Goal: Task Accomplishment & Management: Use online tool/utility

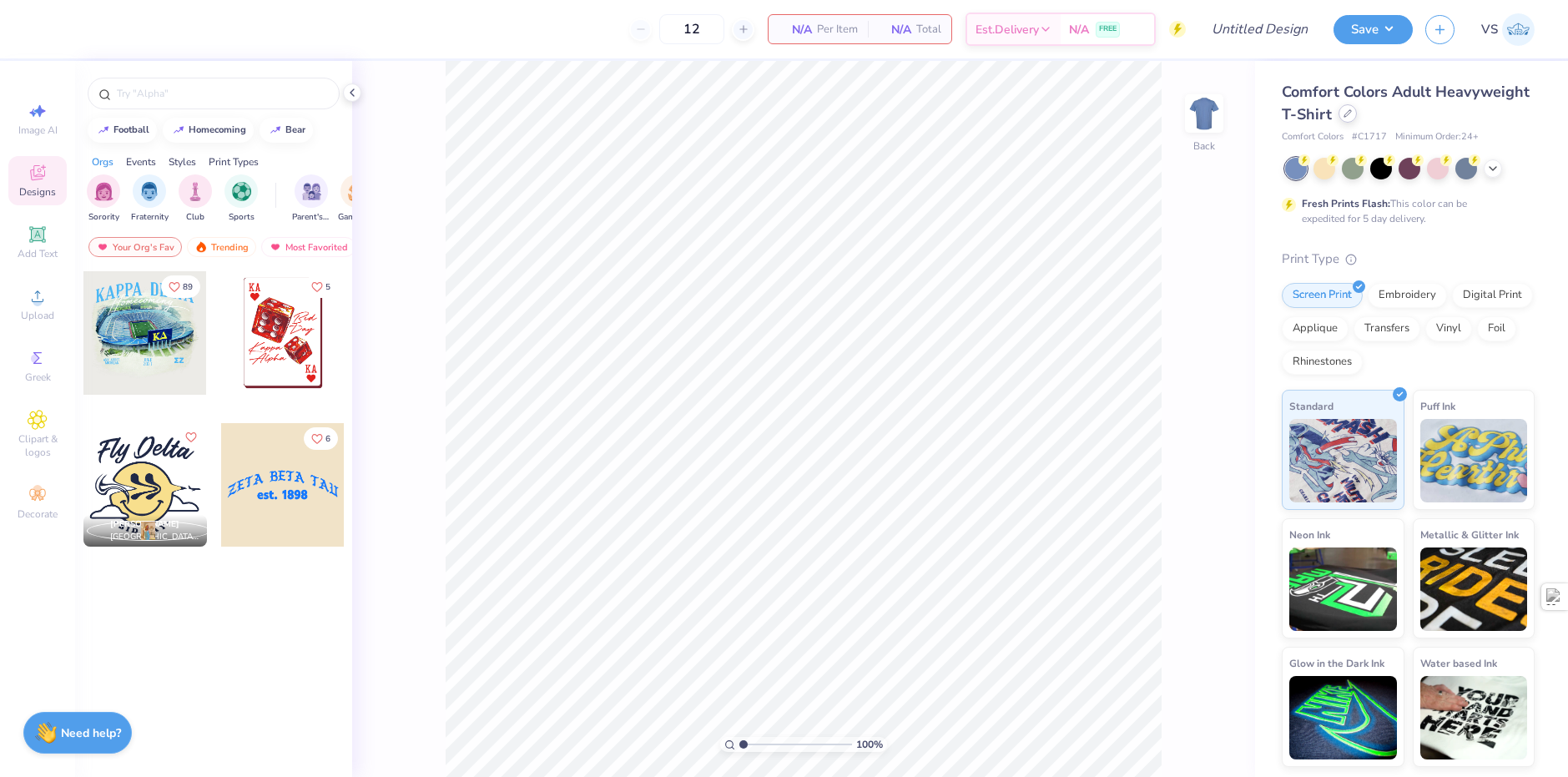
click at [1344, 118] on icon at bounding box center [1347, 113] width 8 height 8
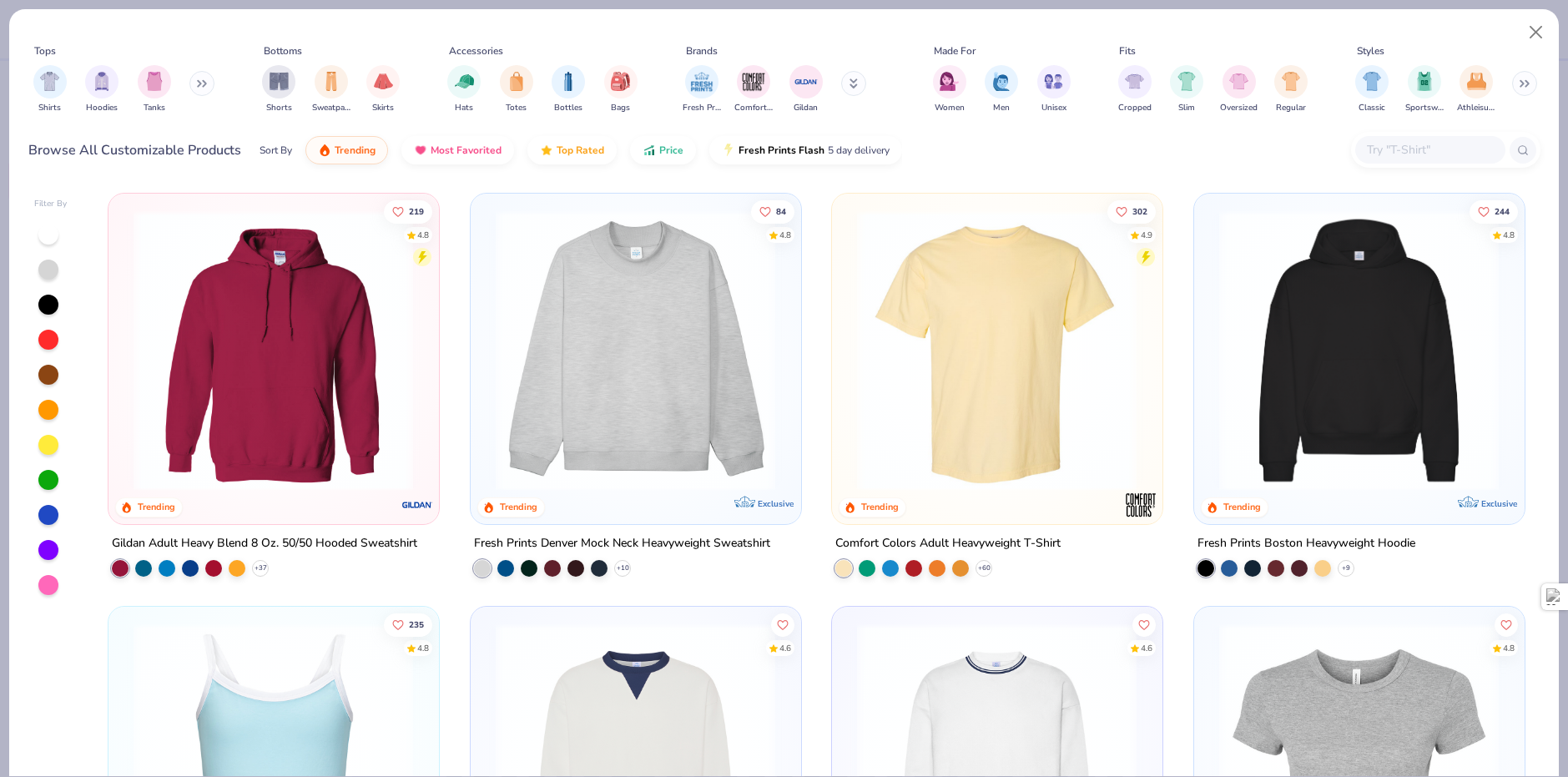
click at [1371, 154] on input "text" at bounding box center [1429, 150] width 129 height 19
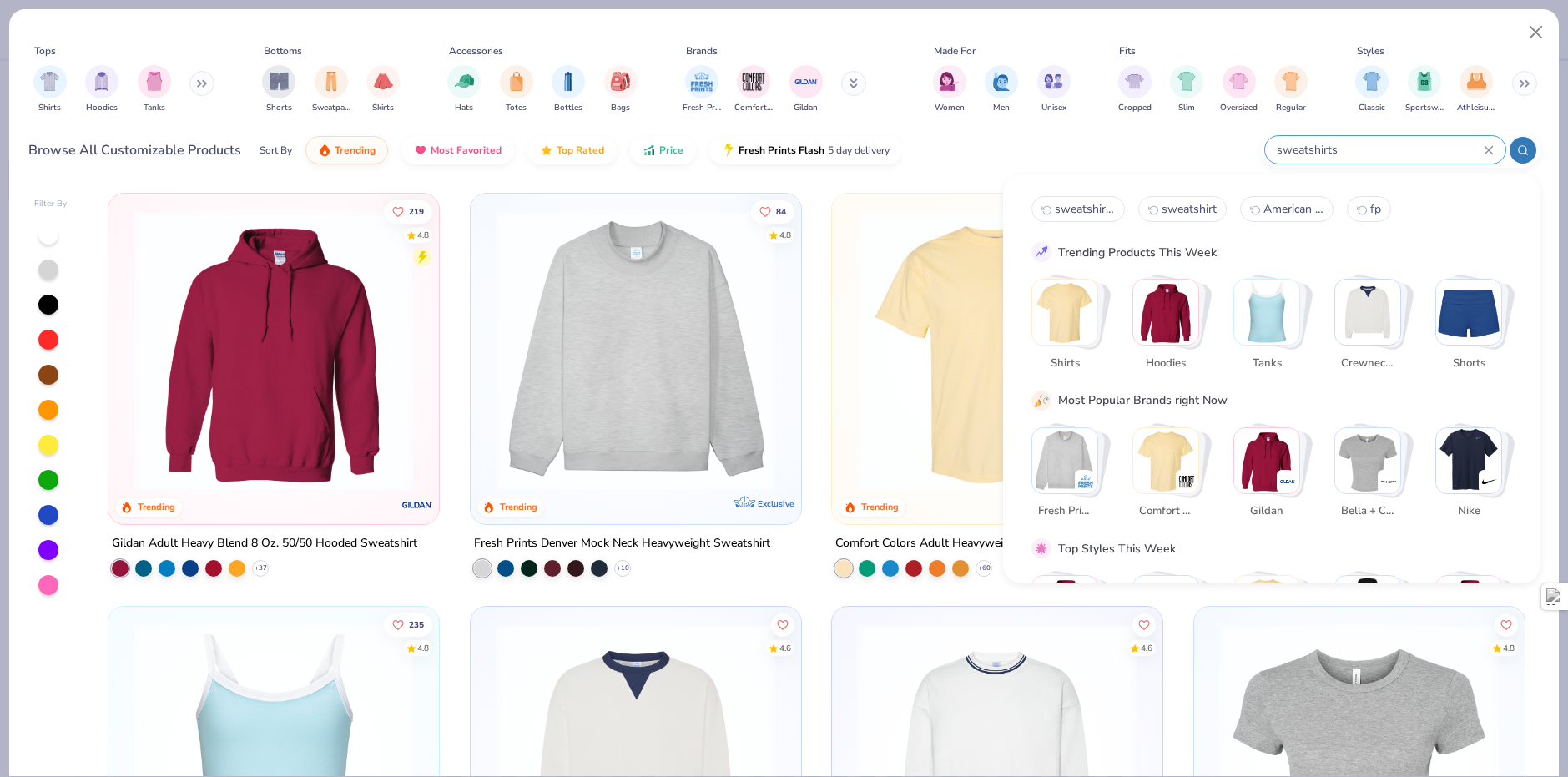
type input "sweatshirts"
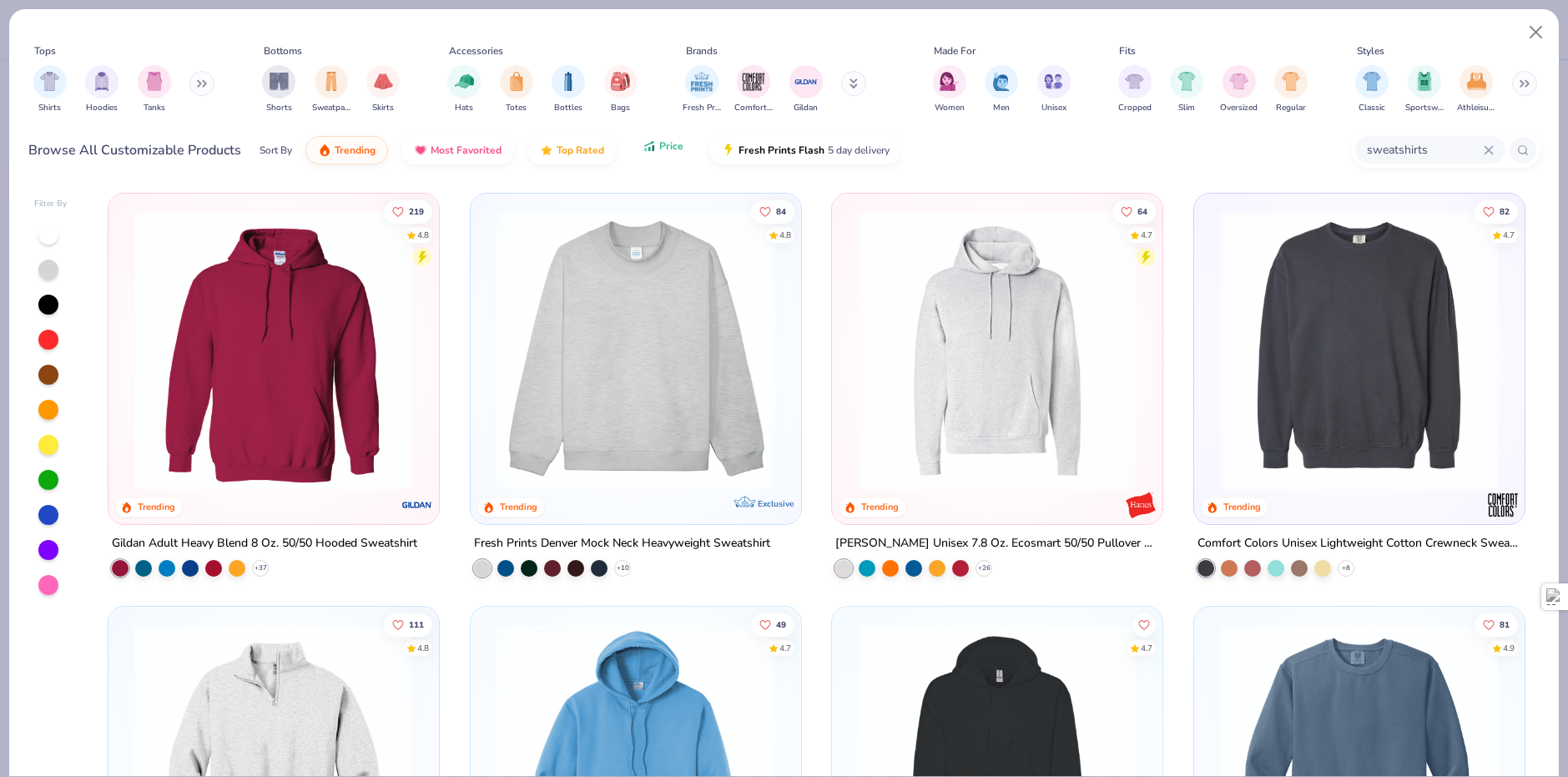
click at [637, 159] on button "Price" at bounding box center [662, 145] width 66 height 28
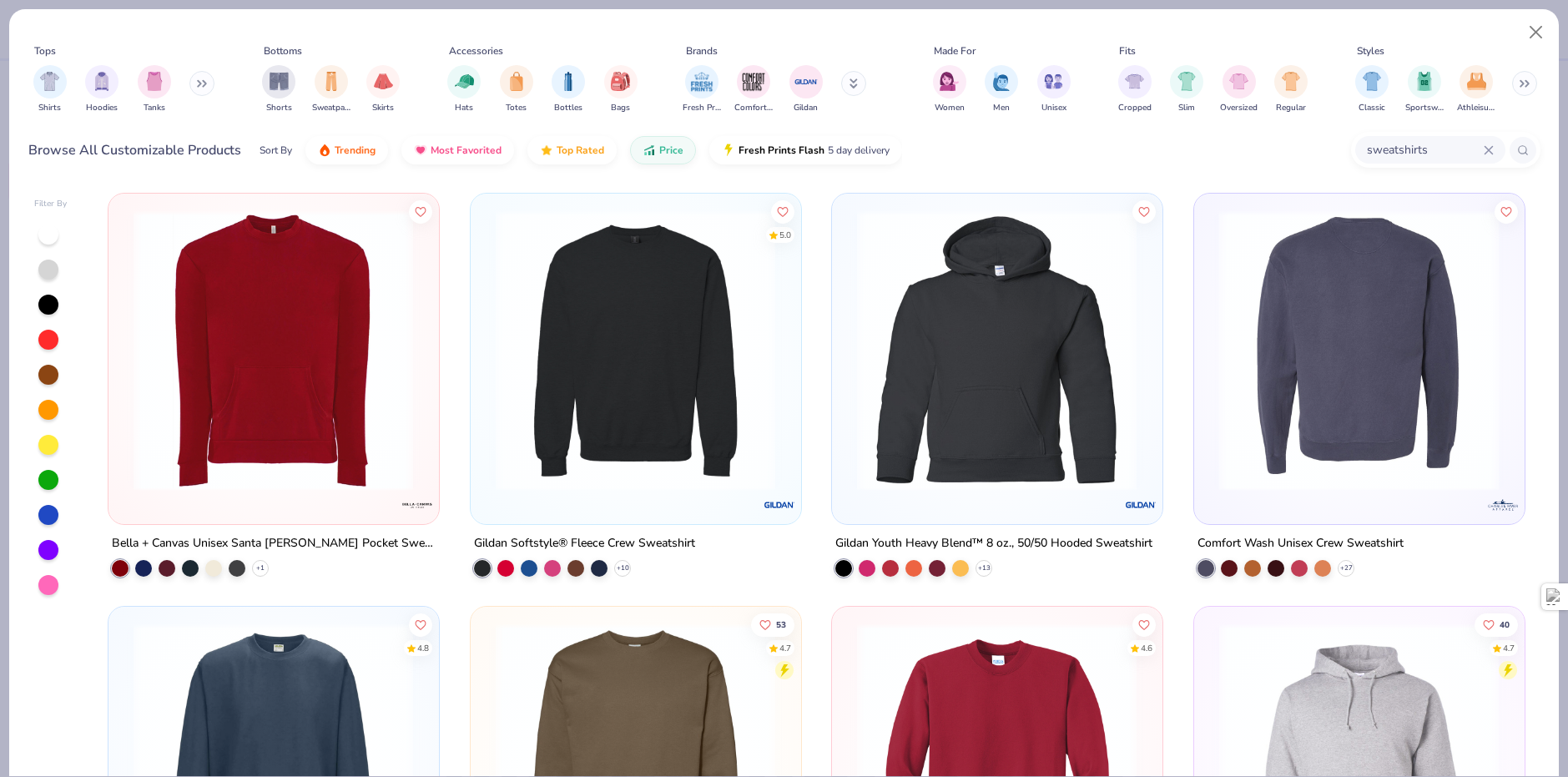
click at [1266, 270] on img at bounding box center [1359, 350] width 296 height 280
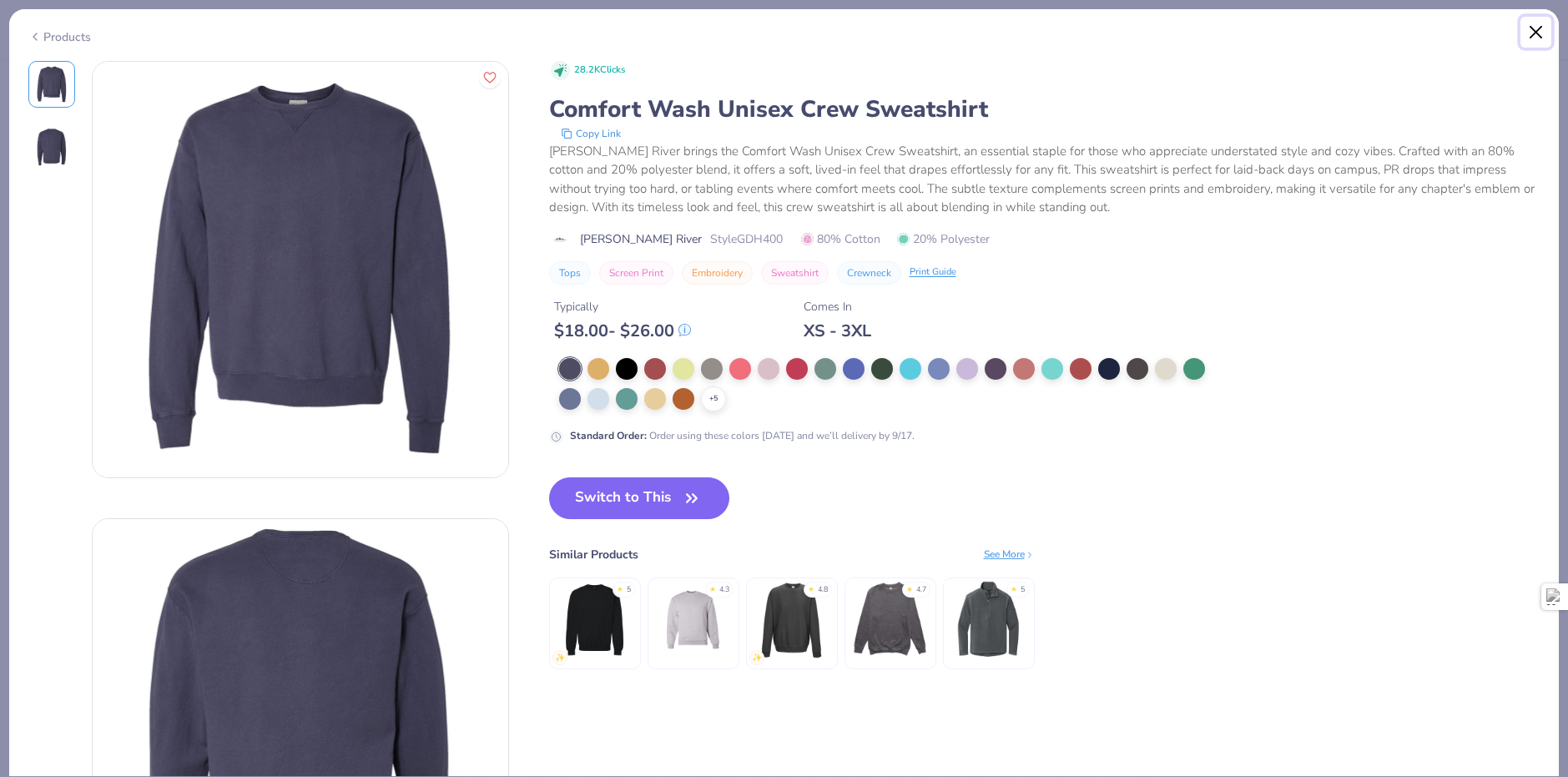
click at [1531, 28] on button "Close" at bounding box center [1536, 32] width 32 height 32
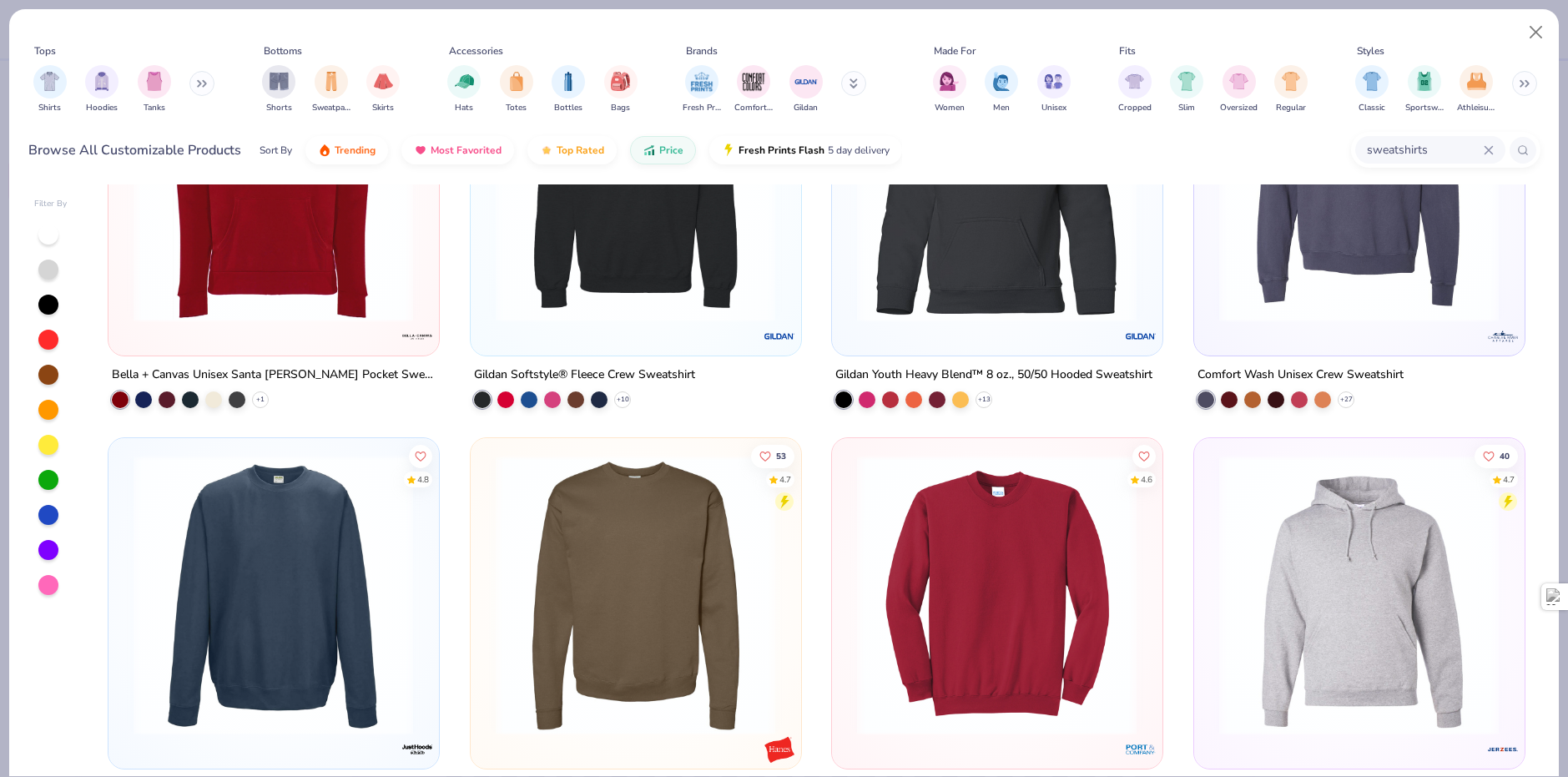
scroll to position [417, 0]
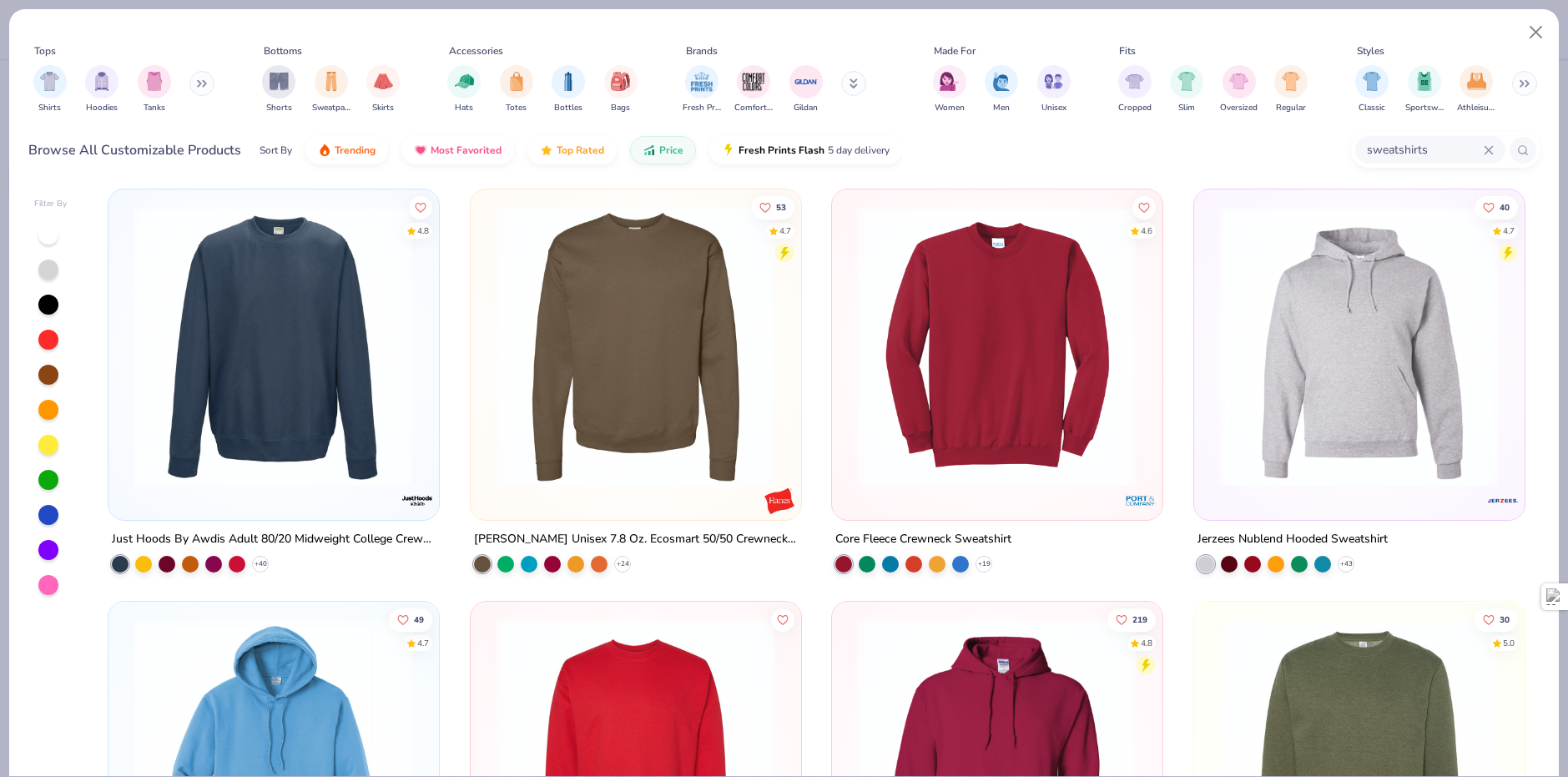
click at [660, 421] on img at bounding box center [635, 345] width 296 height 280
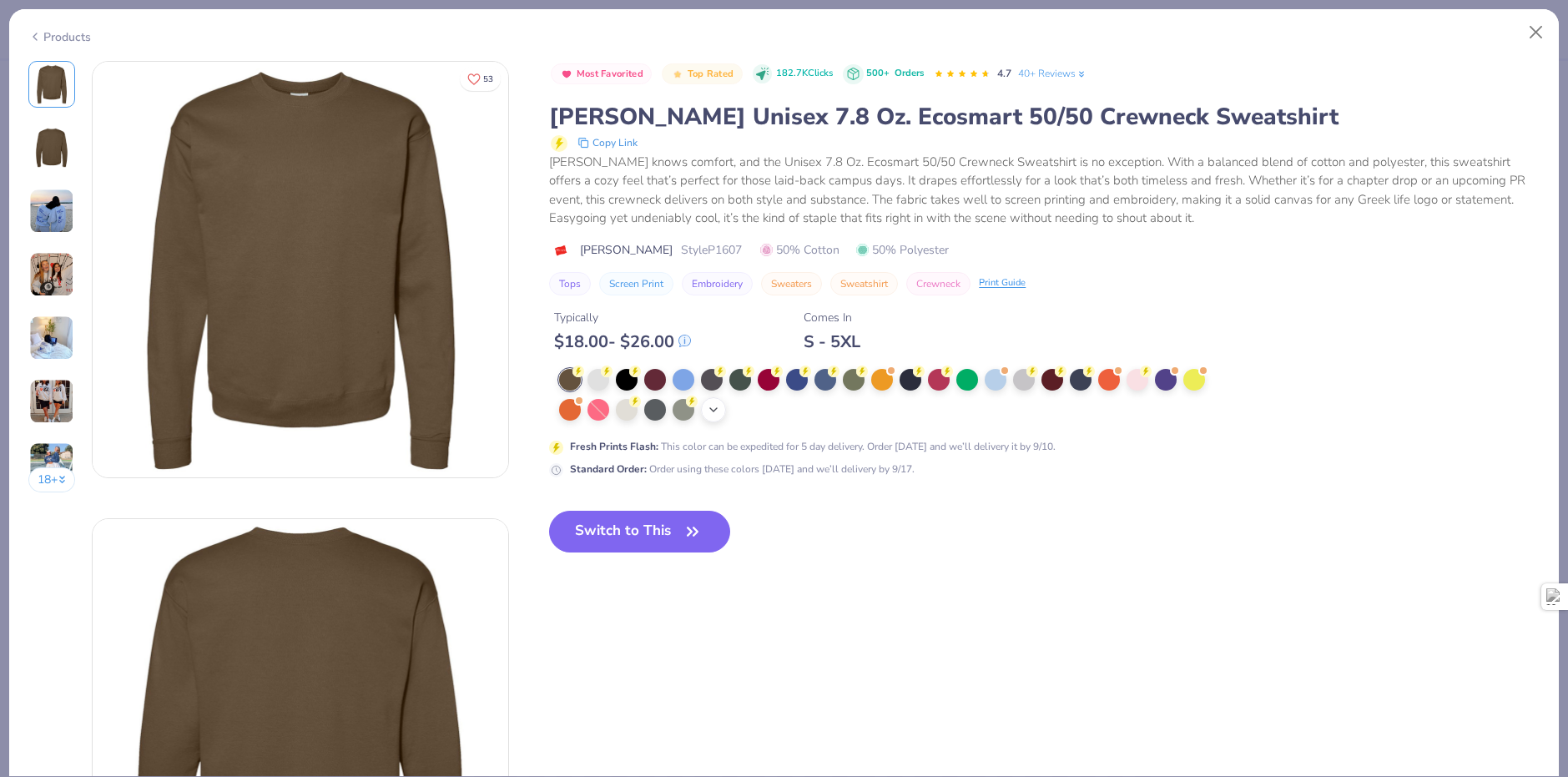
click at [725, 415] on div "+ 2" at bounding box center [714, 410] width 25 height 25
click at [746, 409] on div at bounding box center [740, 408] width 22 height 22
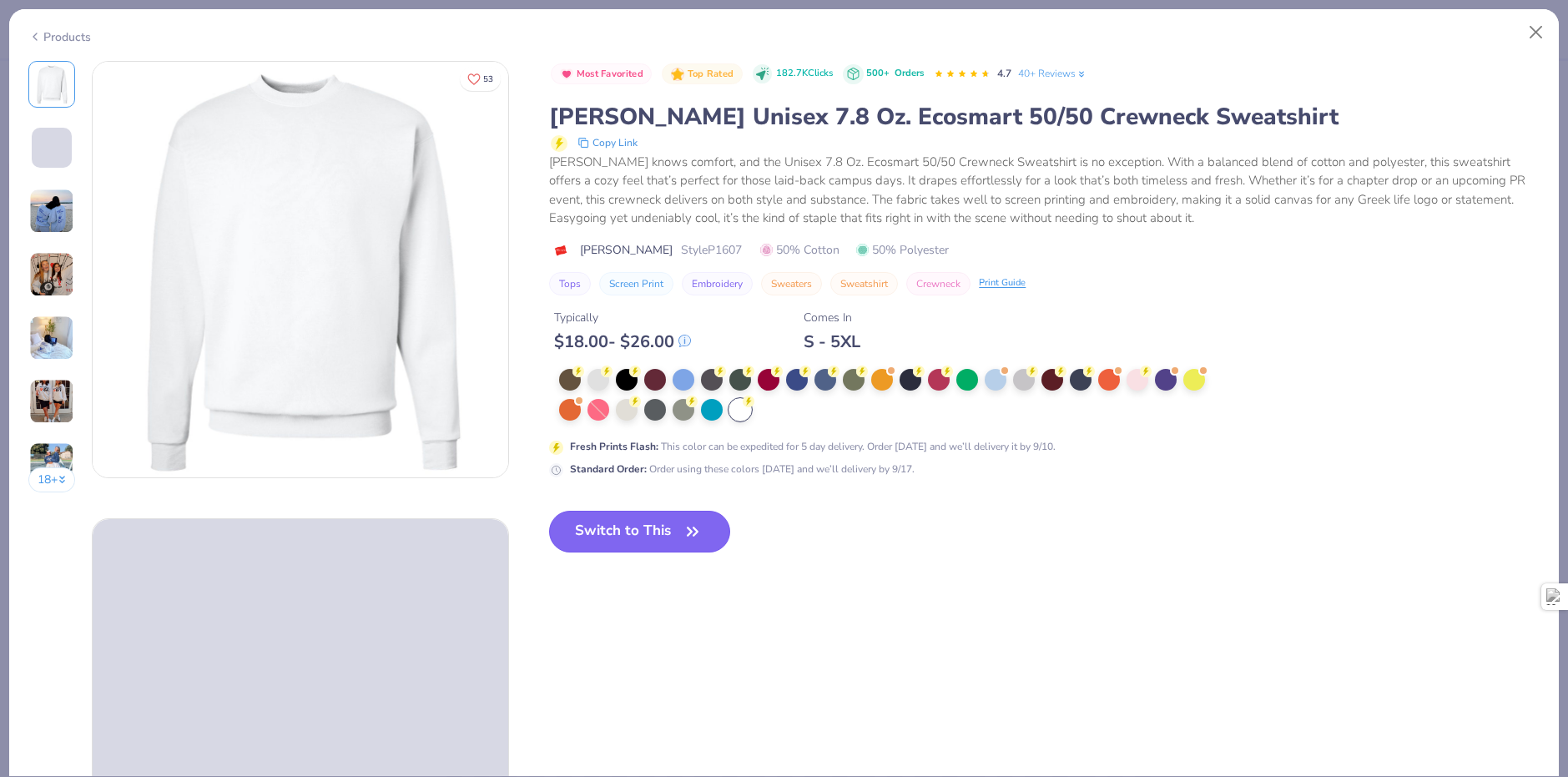
click at [641, 526] on button "Switch to This" at bounding box center [639, 532] width 181 height 41
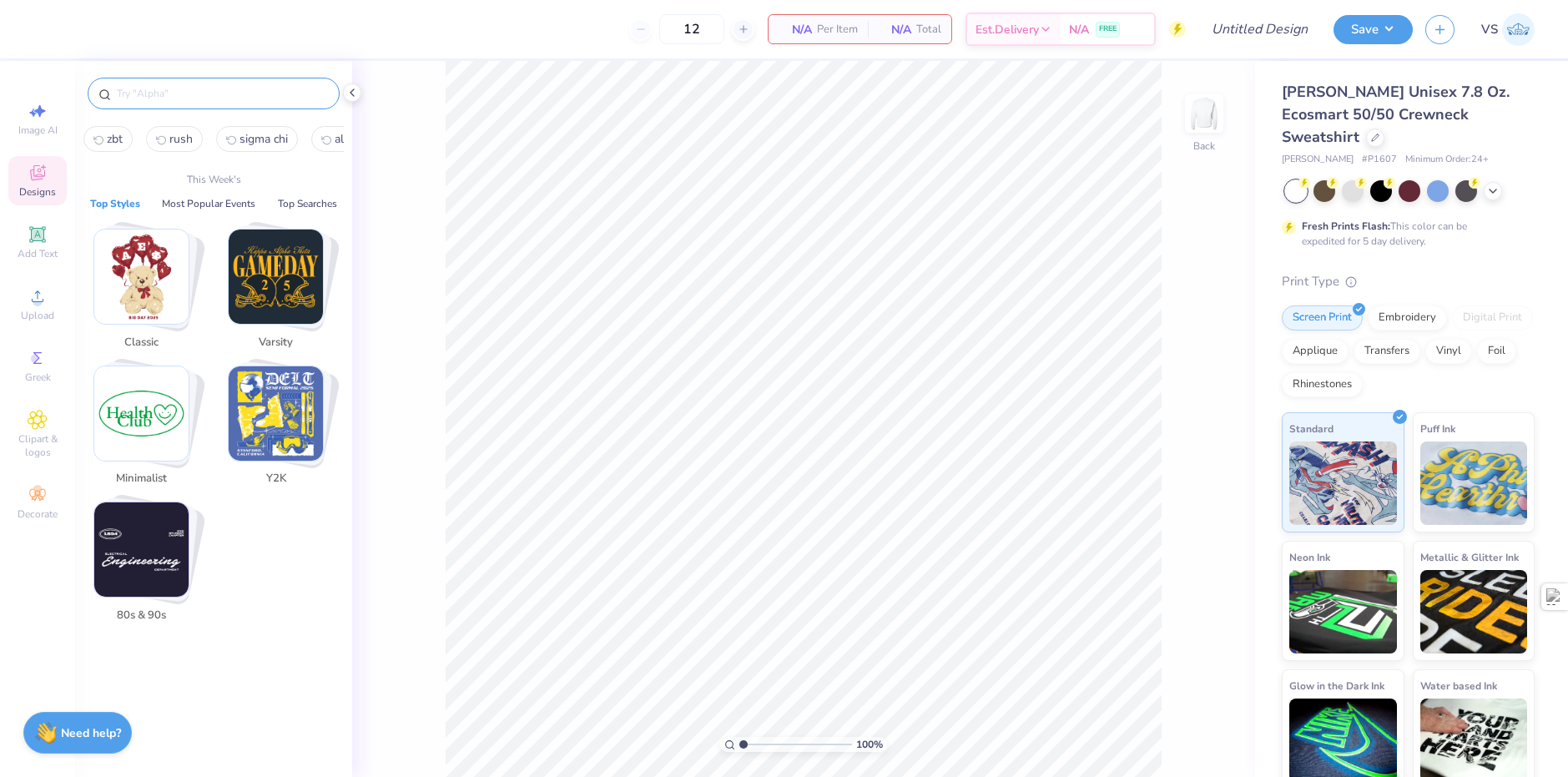
click at [187, 96] on input "text" at bounding box center [222, 93] width 214 height 17
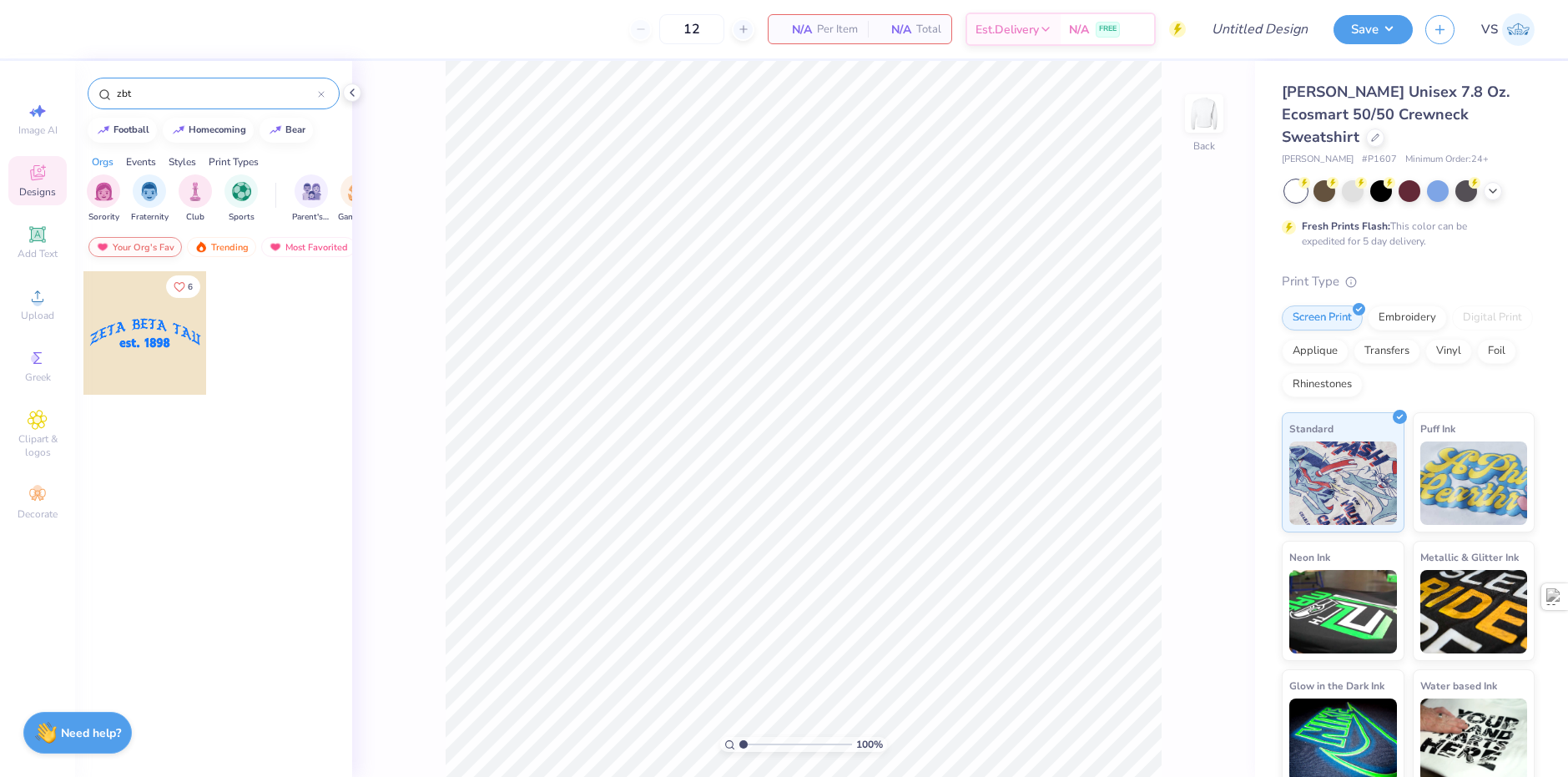
type input "zbt"
click at [149, 249] on div "Your Org's Fav" at bounding box center [135, 247] width 94 height 20
click at [157, 327] on div at bounding box center [145, 333] width 123 height 123
type input "3.27"
type input "4.85"
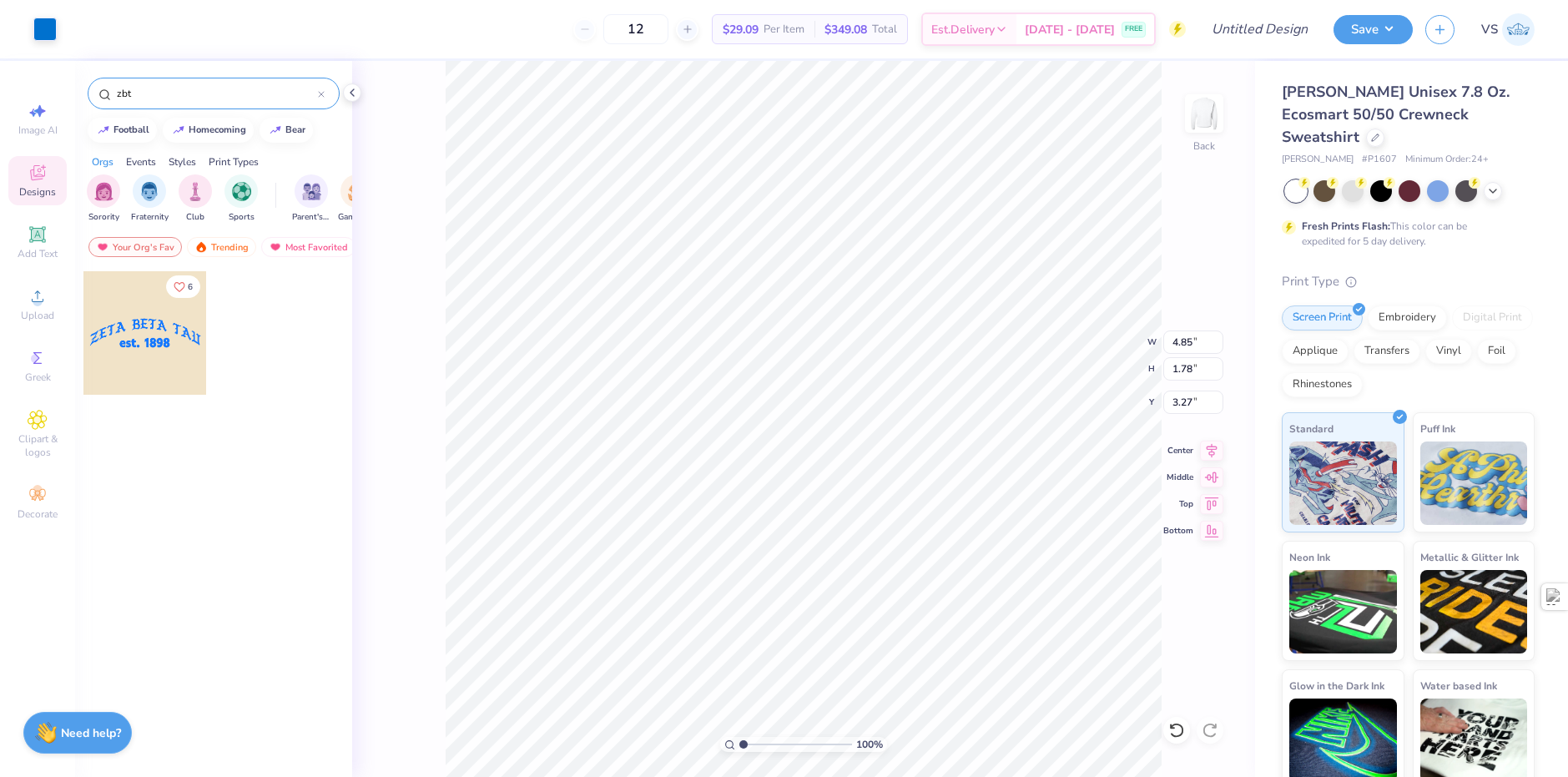
type input "1.78"
click at [39, 24] on div at bounding box center [45, 28] width 23 height 23
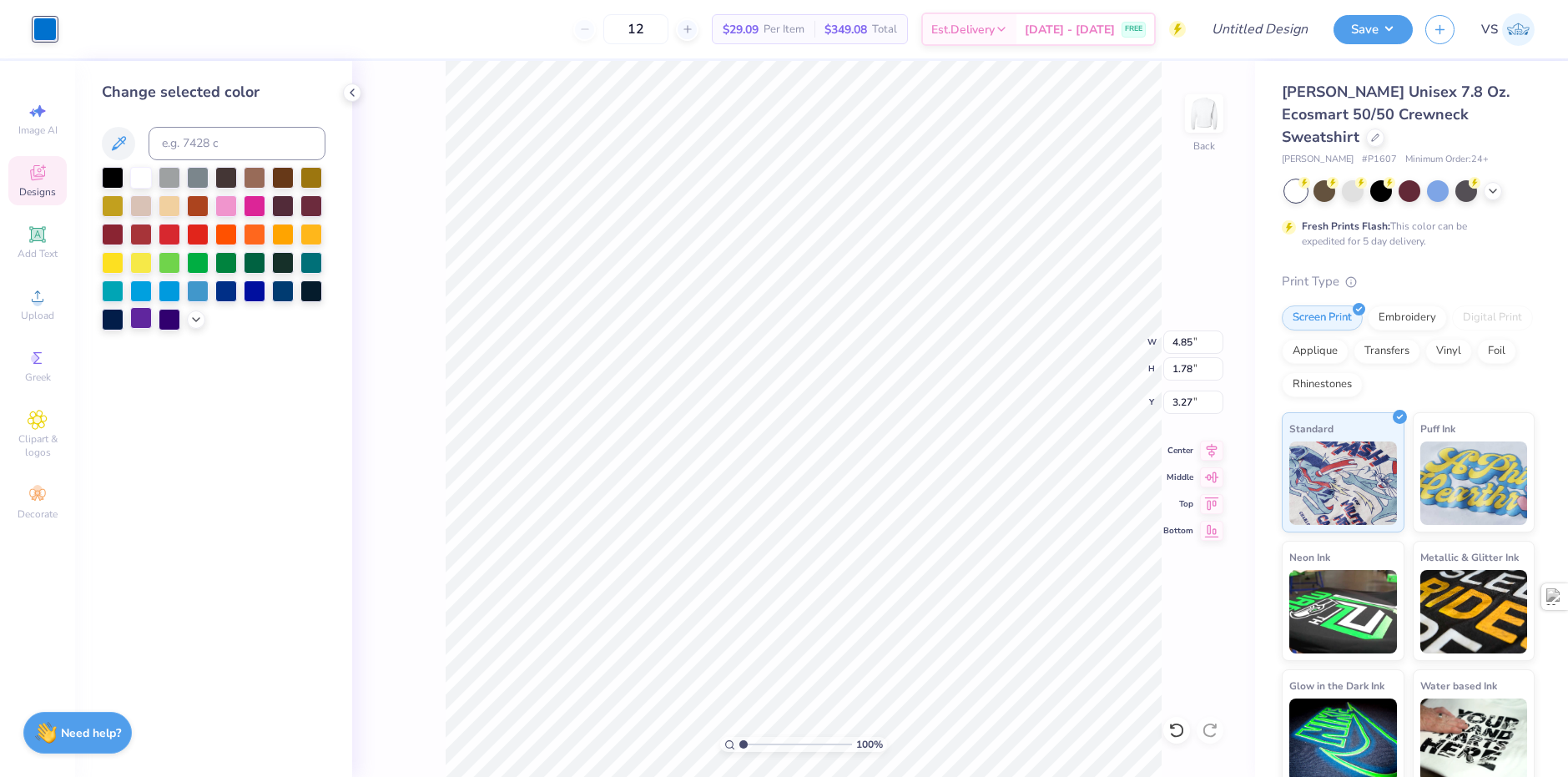
click at [141, 311] on div at bounding box center [141, 318] width 22 height 22
click at [190, 229] on div at bounding box center [197, 233] width 22 height 22
click at [380, 193] on div "100 % Back W 4.85 4.85 " H 1.78 1.78 " Y 3.27 3.27 " Center Middle Top Bottom" at bounding box center [804, 419] width 903 height 717
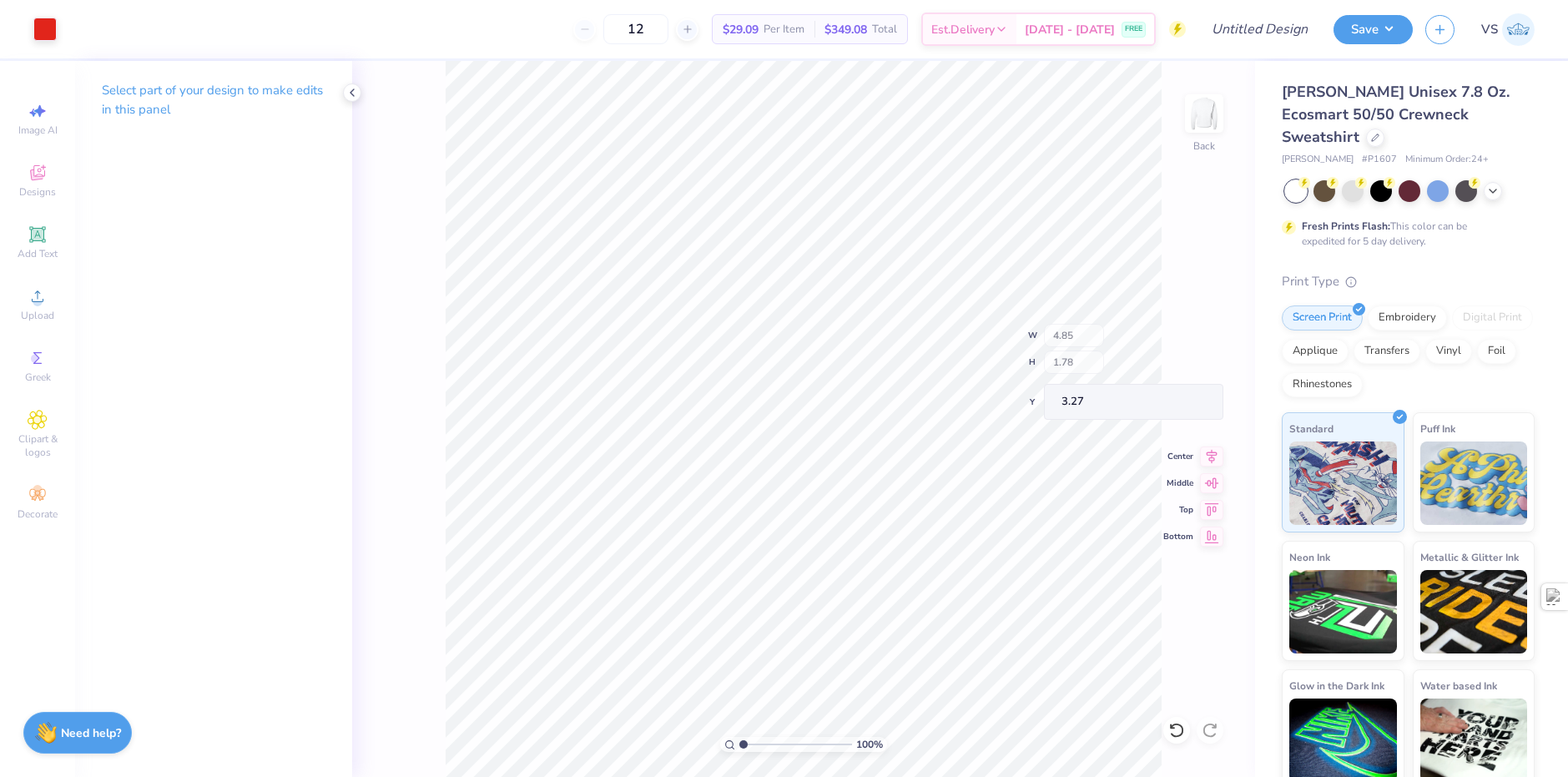
click at [380, 193] on div "100 % Back W 4.85 H 1.78 Y 3.27 Center Middle Top Bottom" at bounding box center [804, 419] width 903 height 717
click at [1301, 33] on input "Design Title" at bounding box center [1239, 29] width 164 height 33
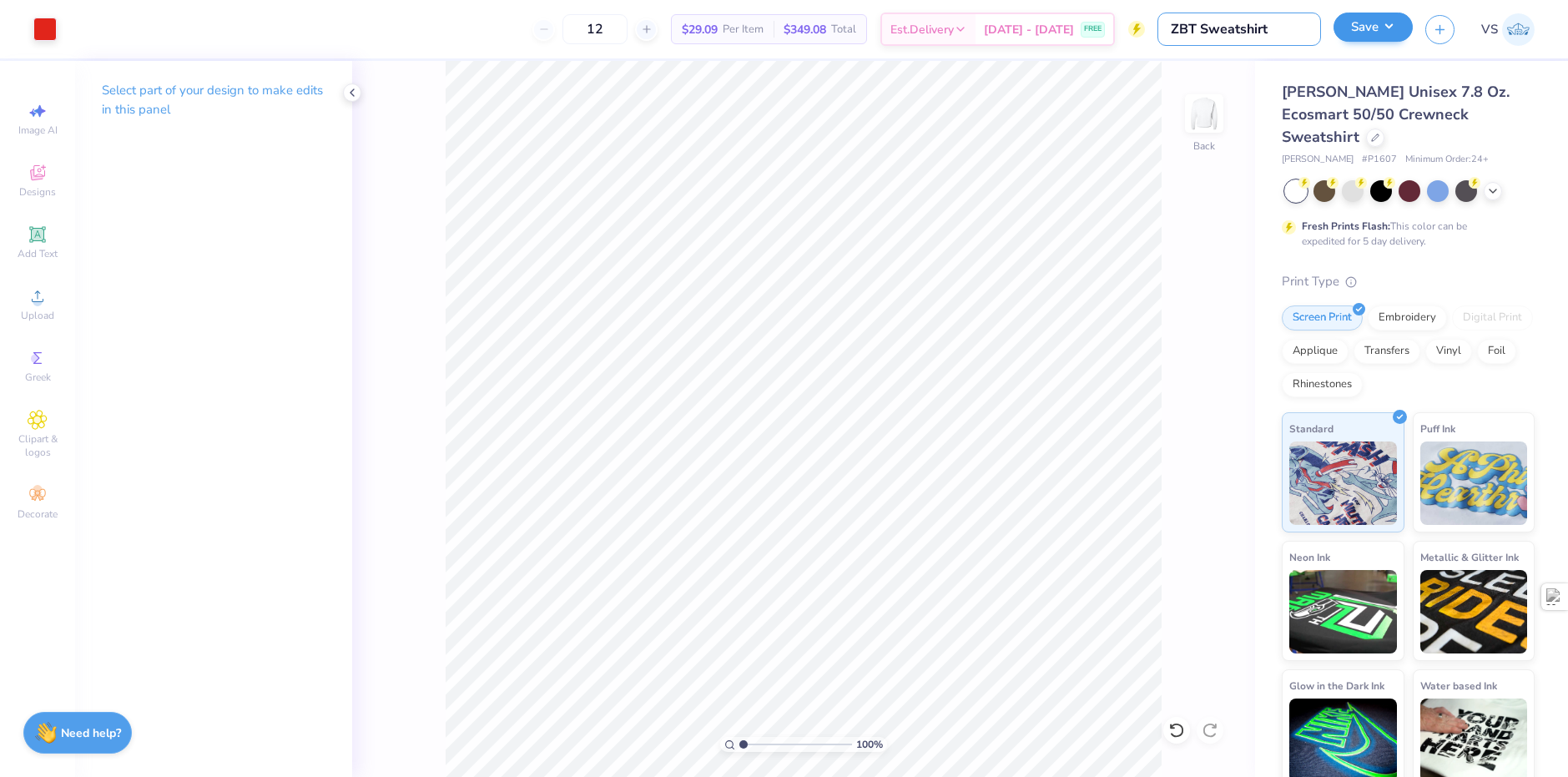
type input "ZBT Sweatshirt"
click at [1372, 28] on button "Save" at bounding box center [1373, 27] width 79 height 29
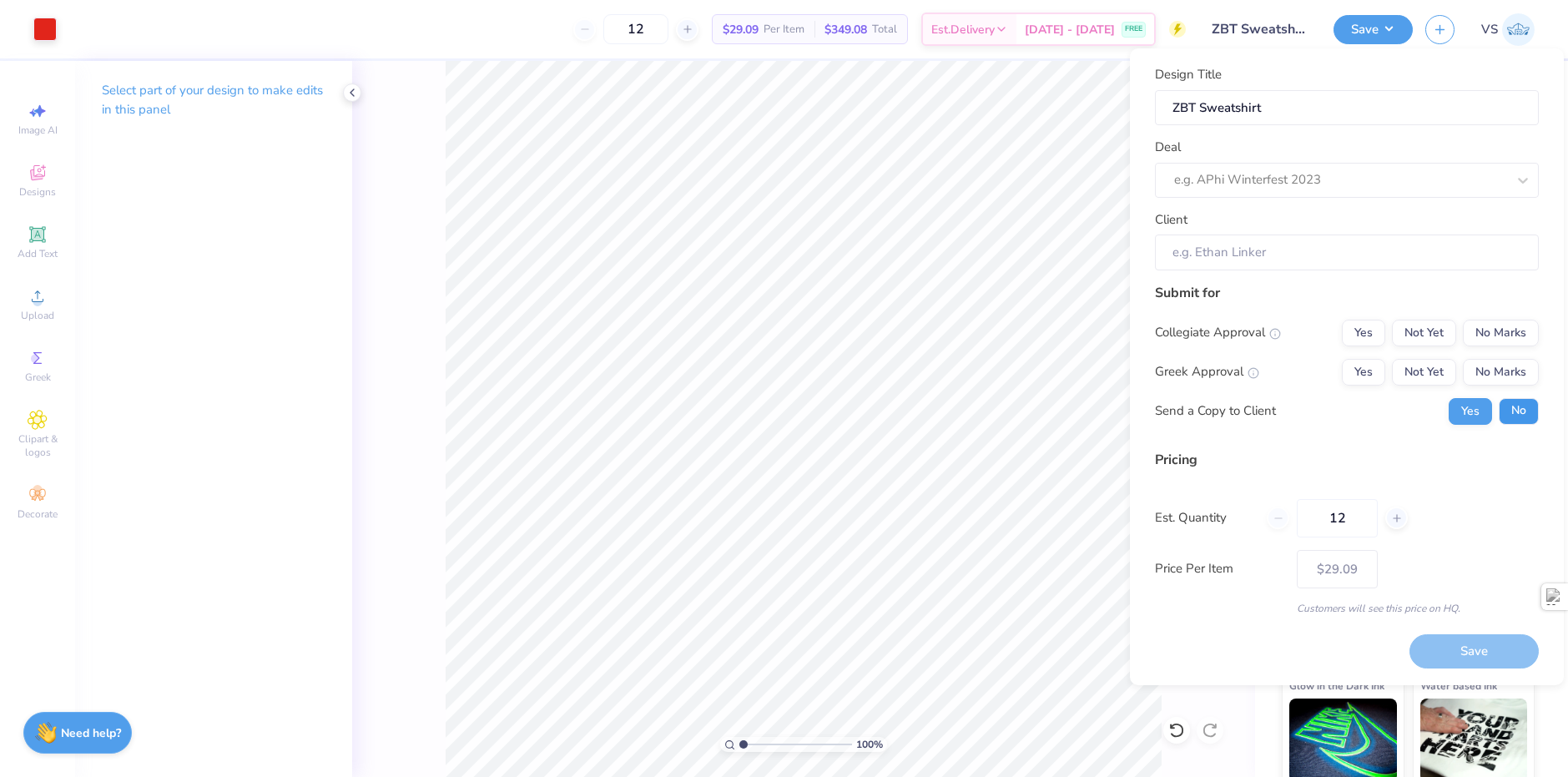
click at [1524, 407] on button "No" at bounding box center [1518, 412] width 40 height 27
click at [1384, 374] on button "Yes" at bounding box center [1363, 372] width 43 height 27
click at [1515, 339] on button "No Marks" at bounding box center [1500, 334] width 76 height 27
type input "$29.09"
click at [1293, 199] on div "Design Title ZBT Sweatshirt Deal e.g. APhi Winterfest 2023 Client" at bounding box center [1347, 168] width 384 height 206
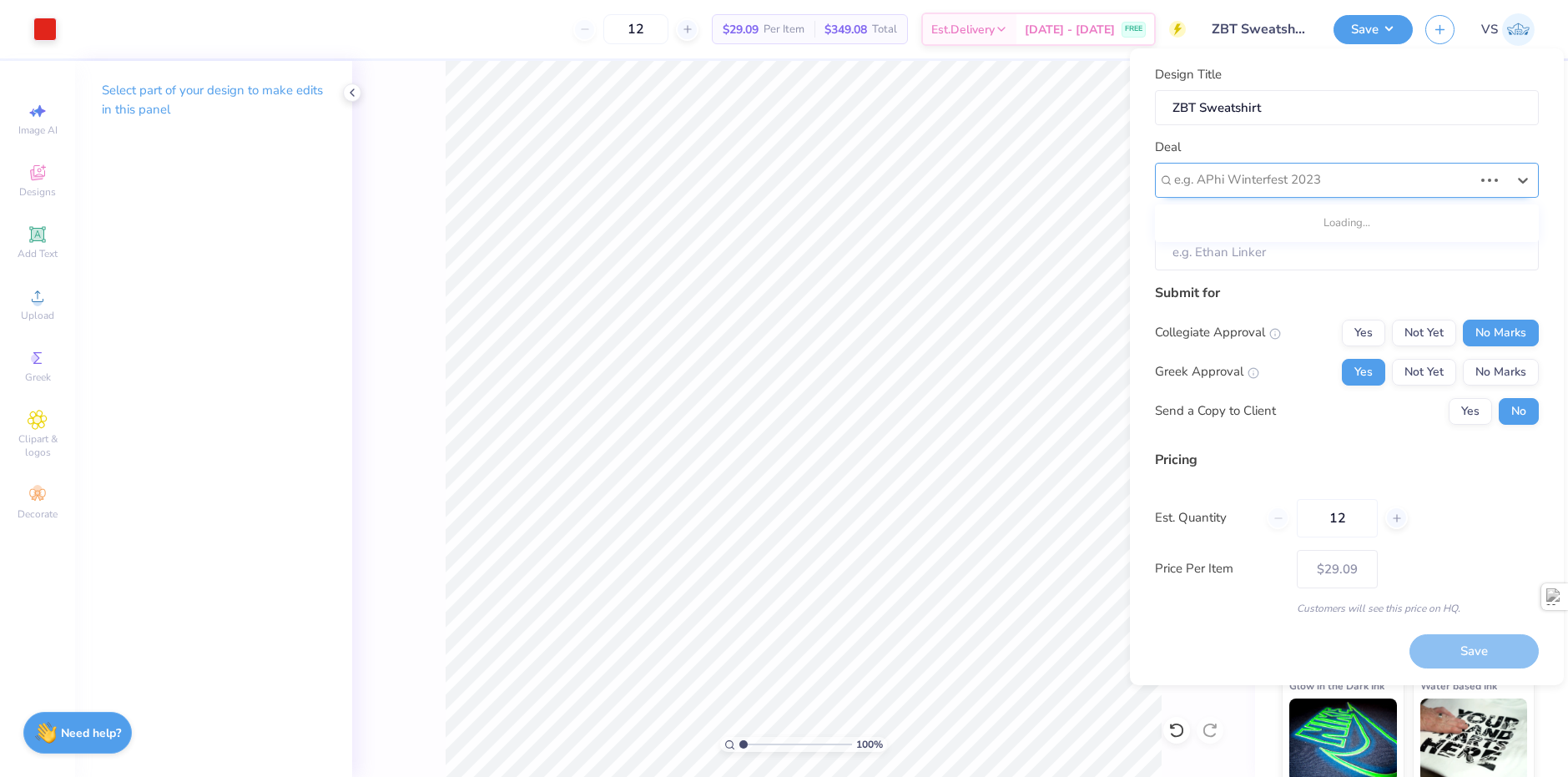
click at [1292, 187] on div at bounding box center [1324, 179] width 299 height 23
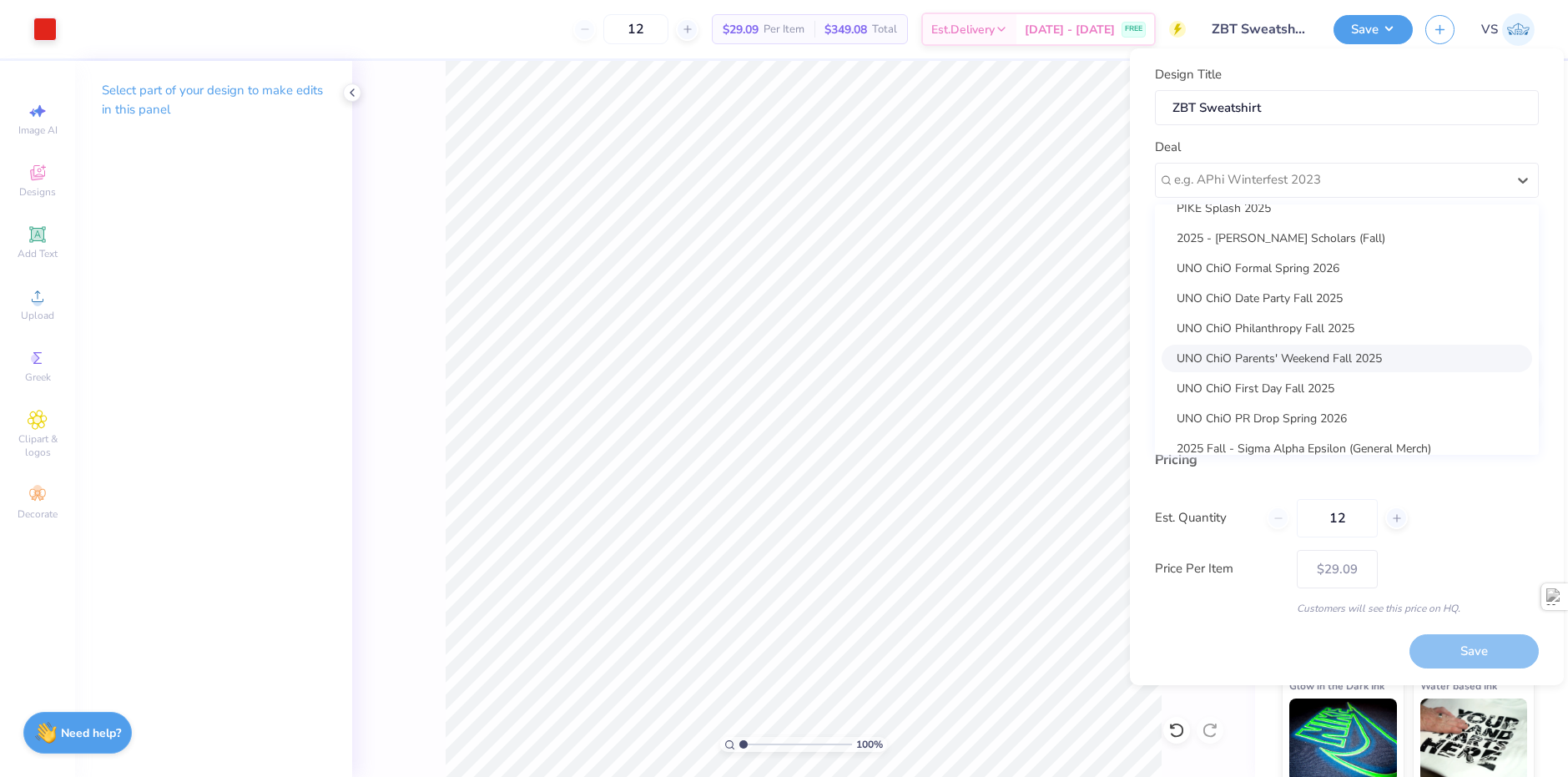
scroll to position [211, 0]
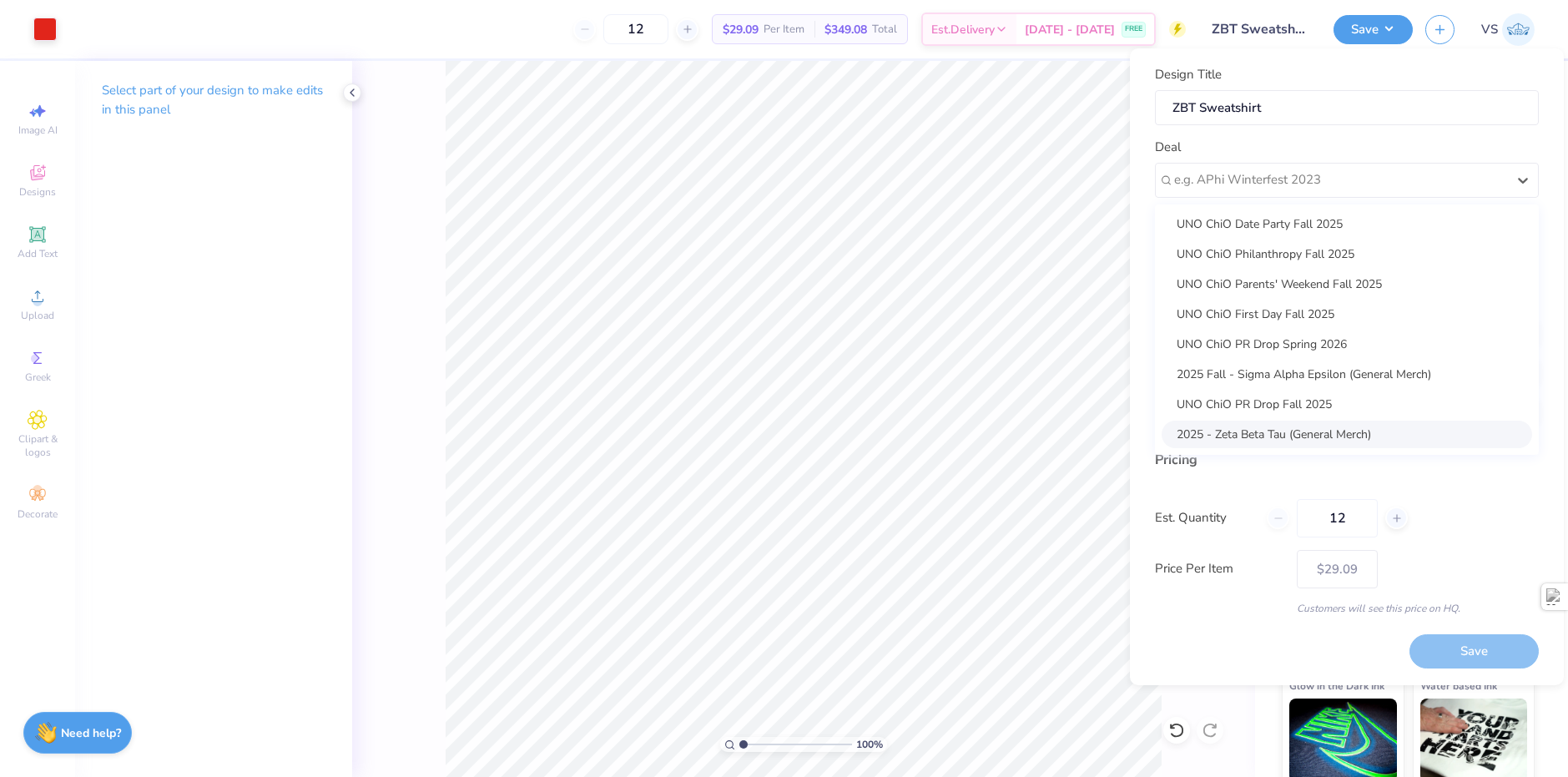
click at [1348, 428] on div "2025 - Zeta Beta Tau (General Merch)" at bounding box center [1346, 434] width 370 height 28
type input "Volodymyr Sobko"
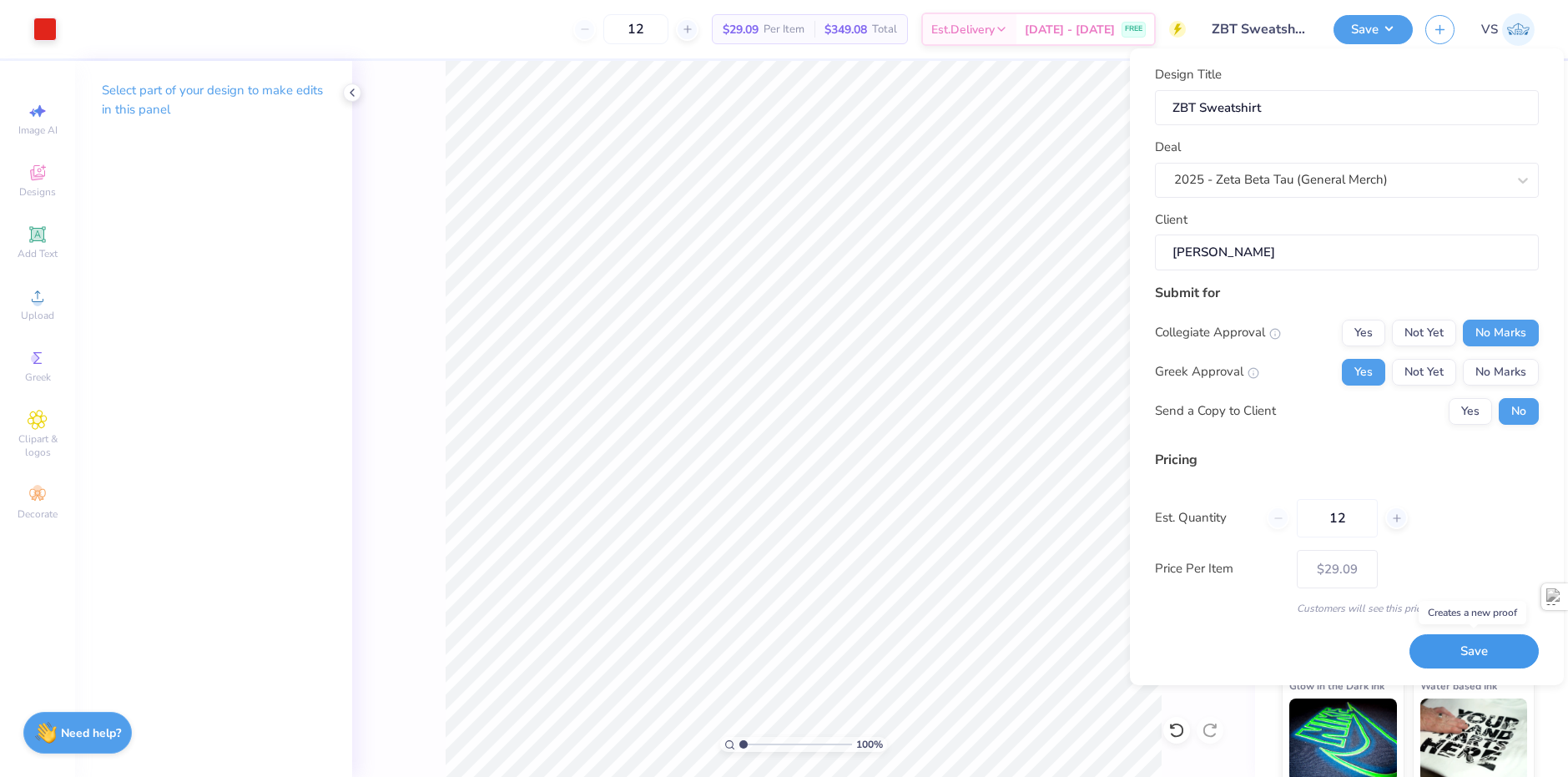
click at [1476, 648] on button "Save" at bounding box center [1474, 652] width 130 height 34
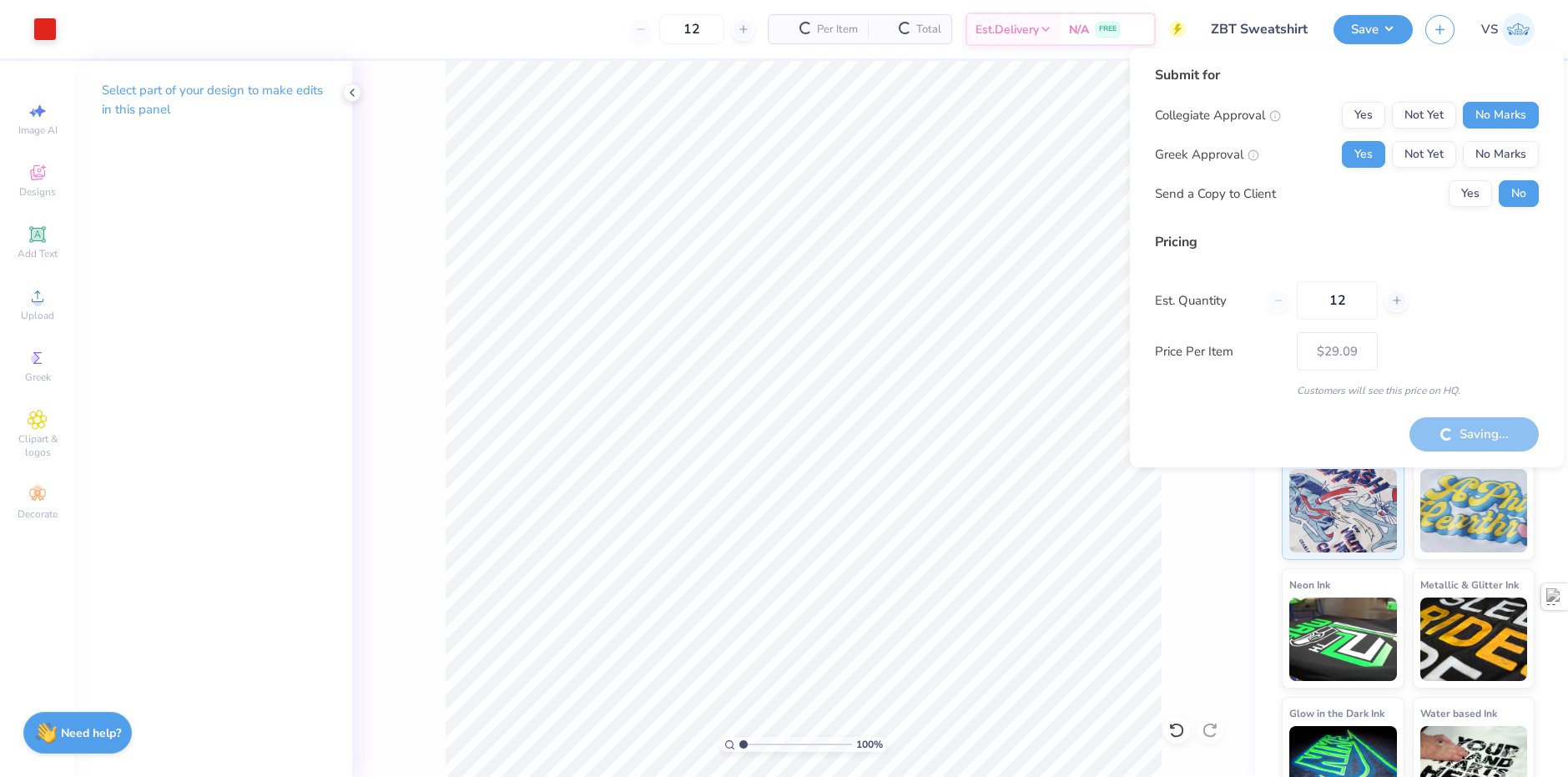
type input "– –"
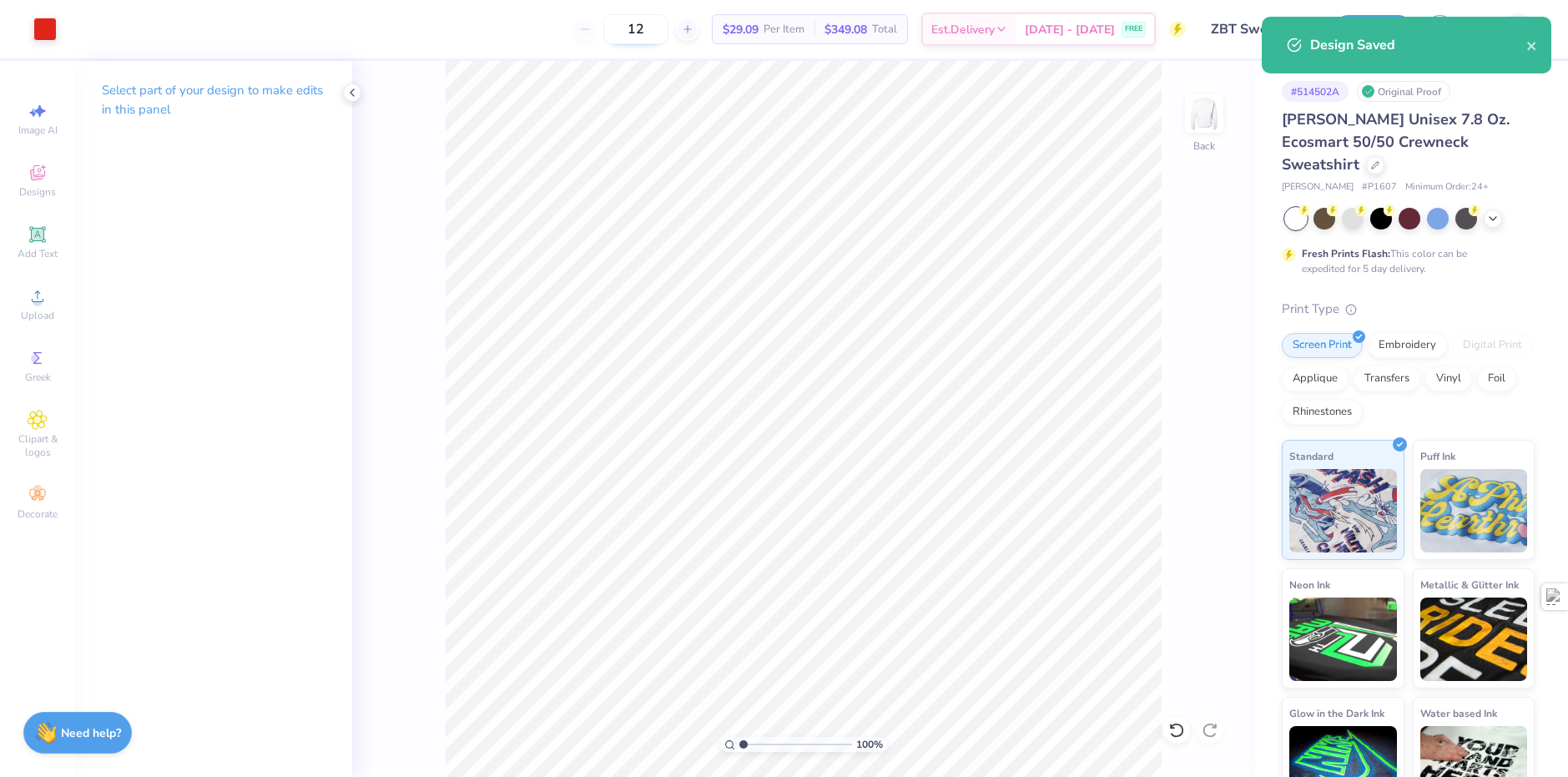
drag, startPoint x: 645, startPoint y: 32, endPoint x: 632, endPoint y: 33, distance: 13.0
click at [632, 33] on input "12" at bounding box center [636, 29] width 65 height 30
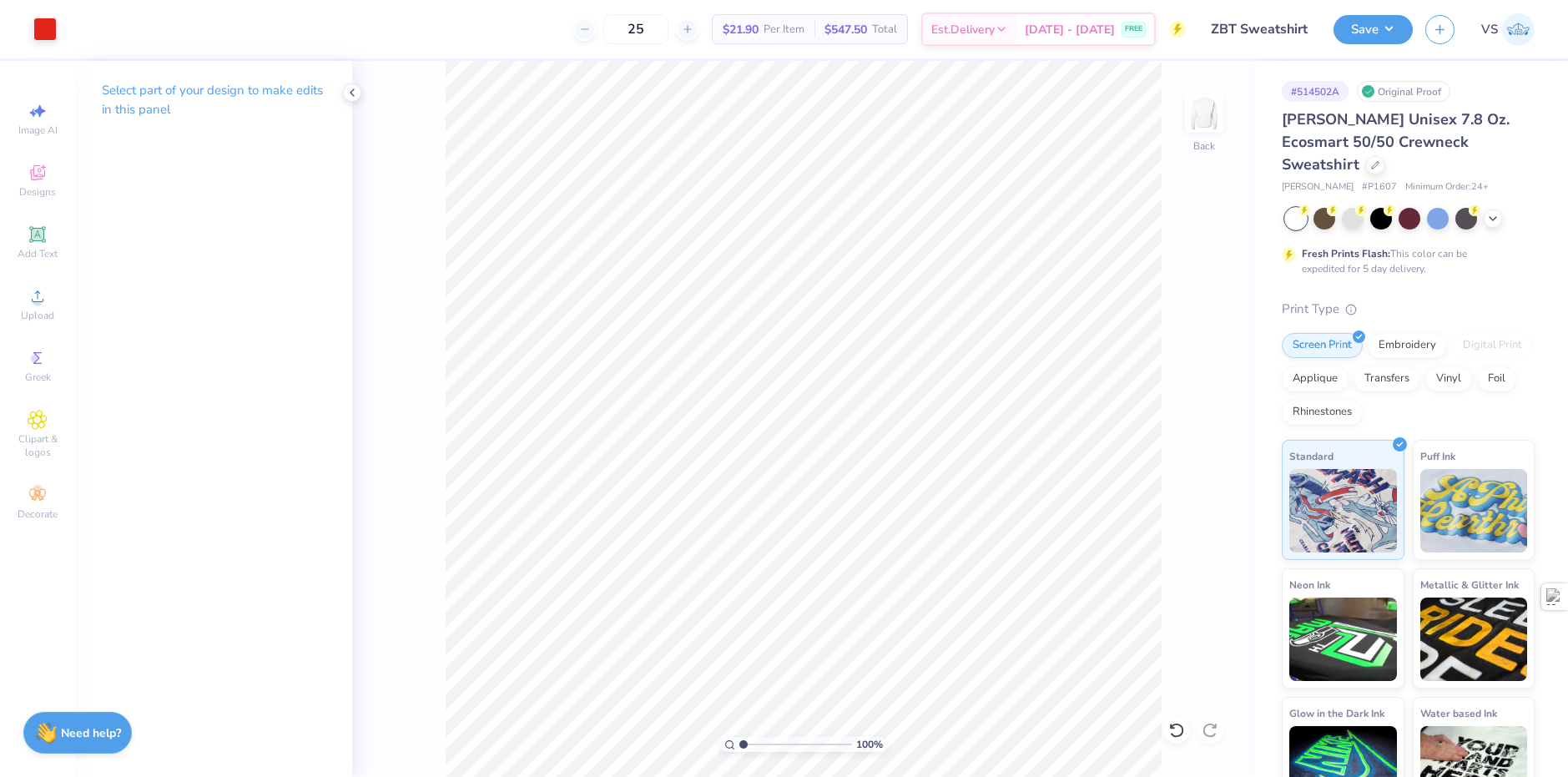
type input "25"
click at [479, 37] on div "25 $21.90 Per Item $547.50 Total Est. Delivery Sep 13 - 16 FREE" at bounding box center [627, 29] width 1117 height 59
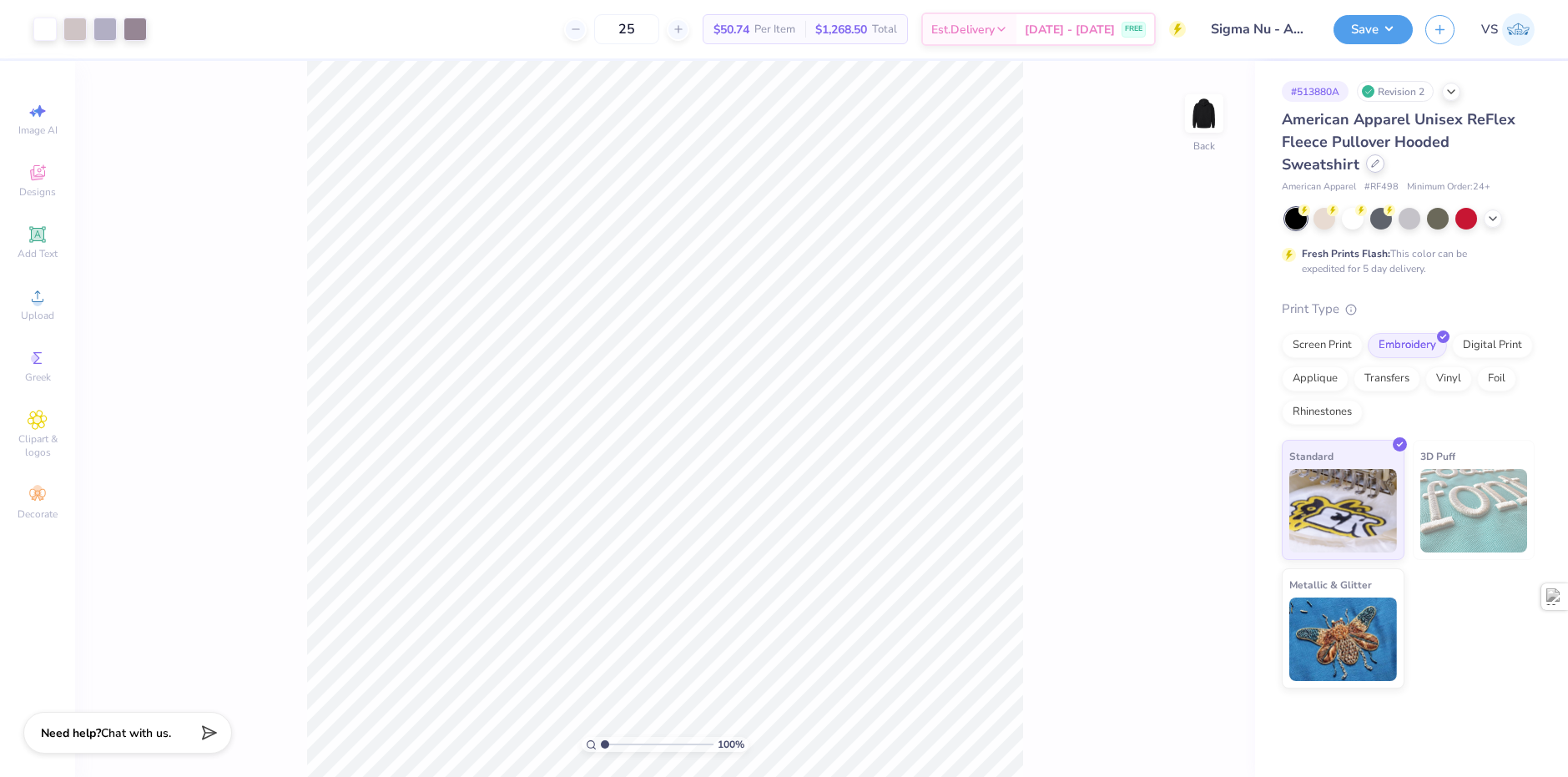
click at [1371, 161] on icon at bounding box center [1374, 163] width 8 height 8
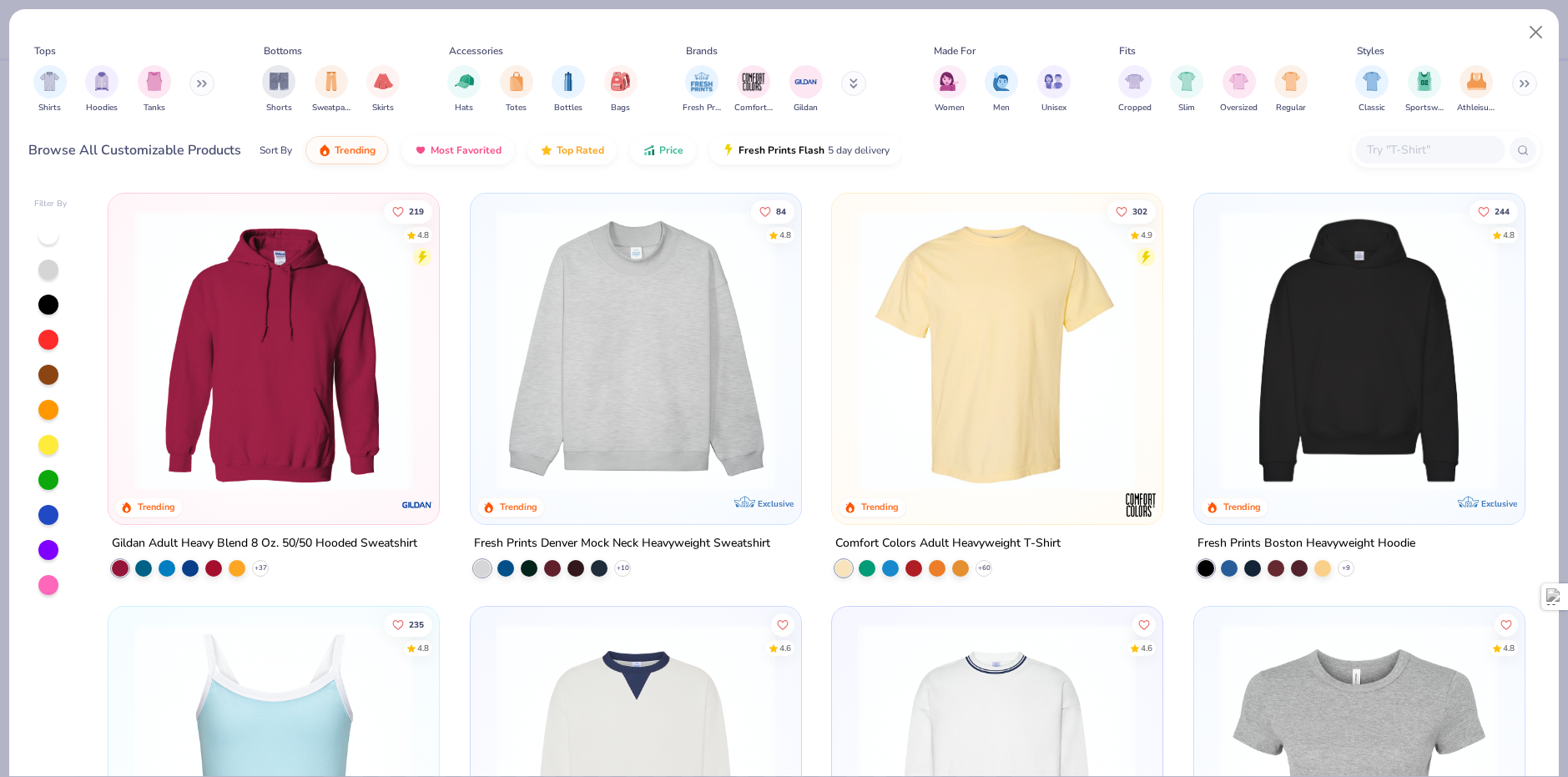
click at [368, 392] on img at bounding box center [273, 350] width 296 height 280
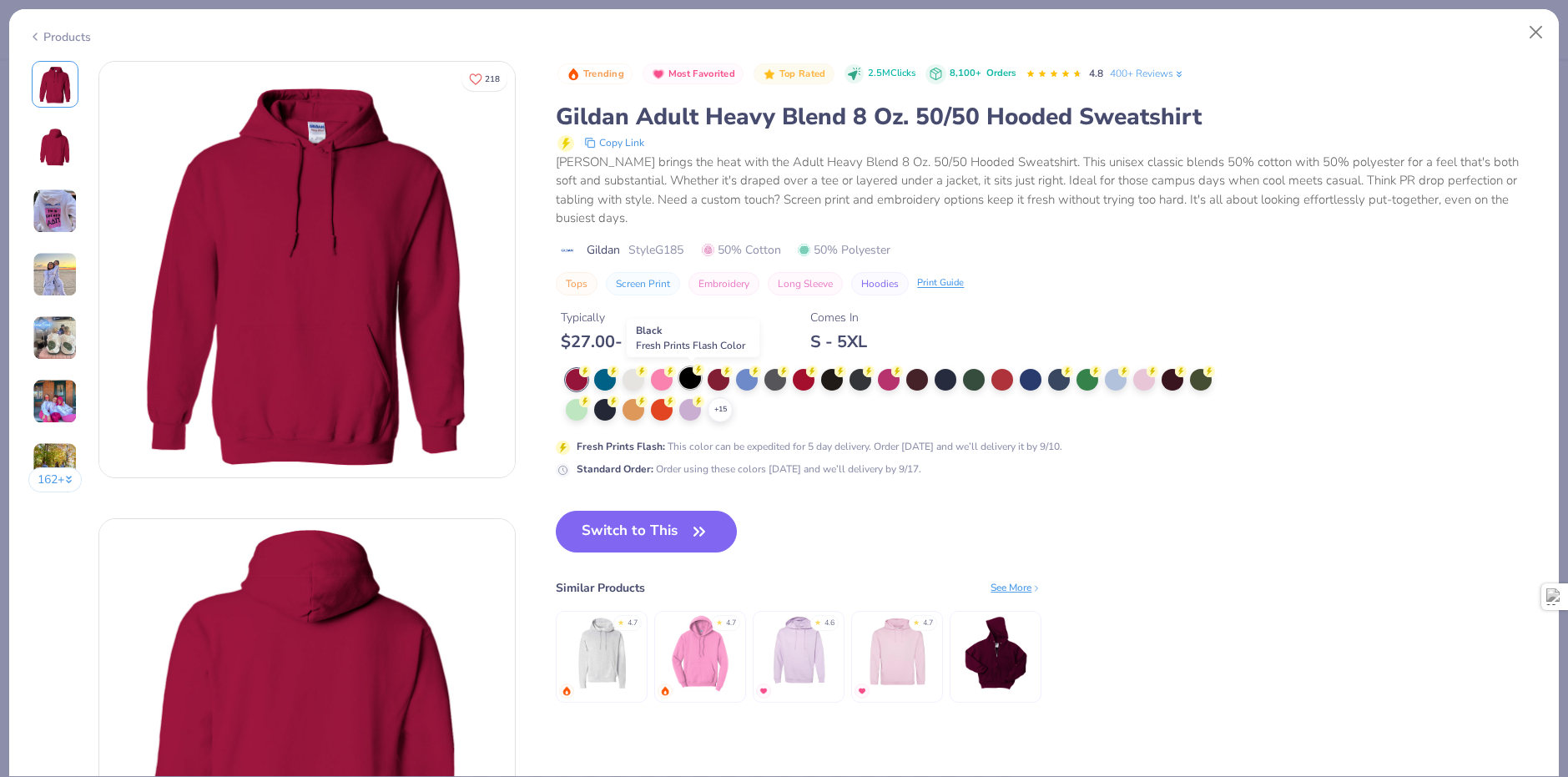
click at [694, 372] on icon at bounding box center [698, 370] width 12 height 12
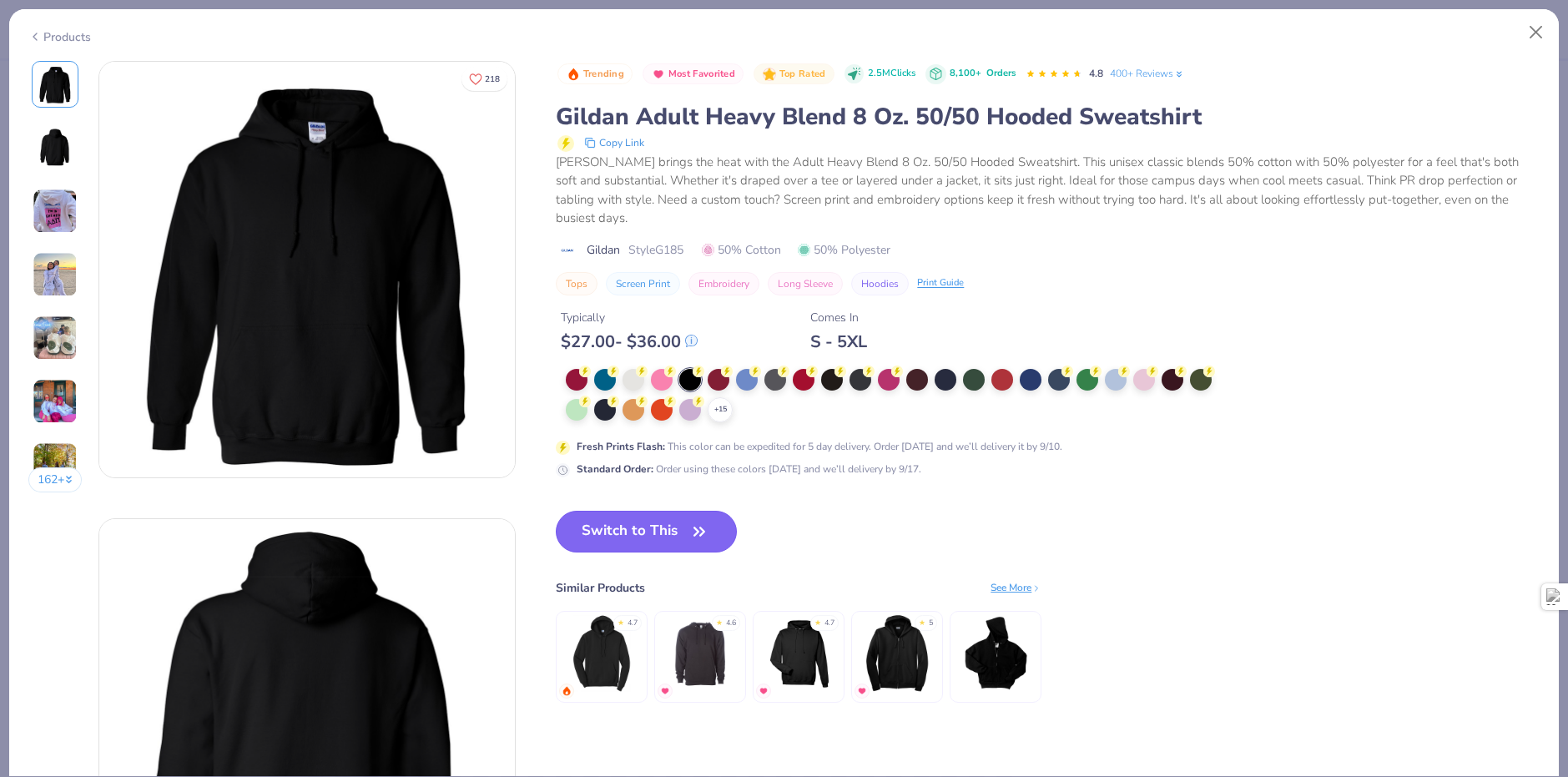
click at [632, 525] on button "Switch to This" at bounding box center [646, 532] width 181 height 41
click at [640, 523] on button "Switch to This" at bounding box center [646, 532] width 181 height 41
drag, startPoint x: 645, startPoint y: 521, endPoint x: 644, endPoint y: 507, distance: 14.0
click at [647, 521] on button "Switch to This" at bounding box center [646, 532] width 181 height 41
